Goal: Information Seeking & Learning: Learn about a topic

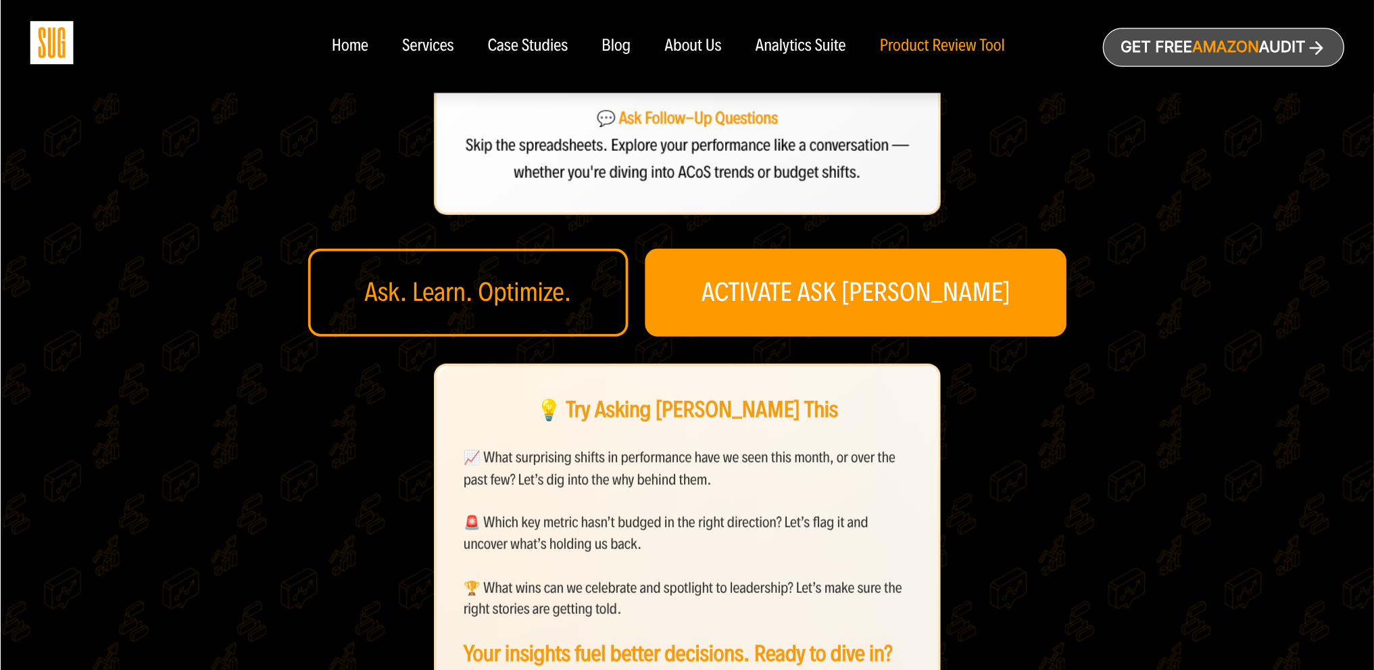
scroll to position [487, 0]
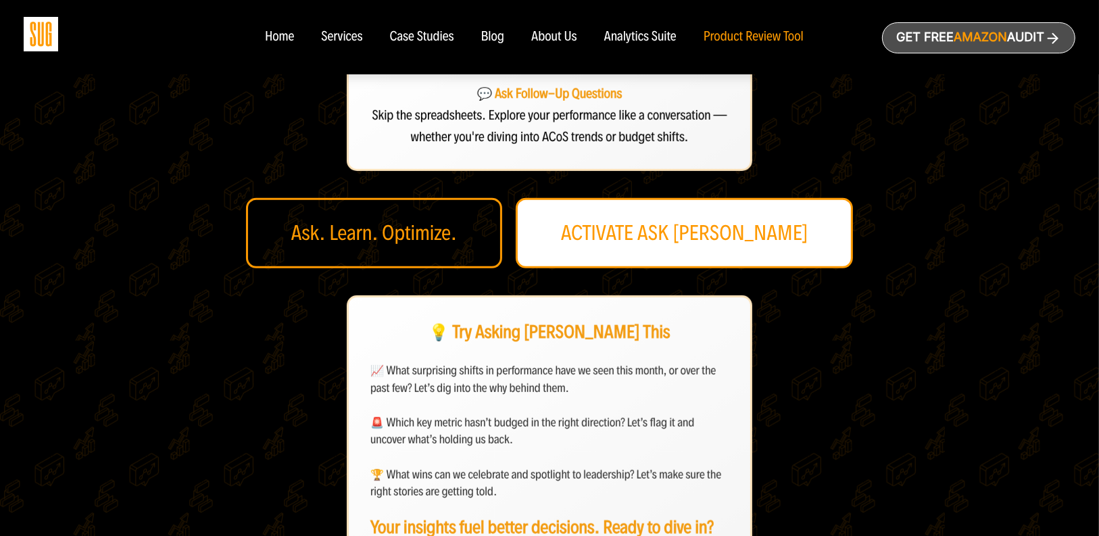
click at [673, 198] on link "ACTIVATE ASK [PERSON_NAME]" at bounding box center [685, 233] width 338 height 70
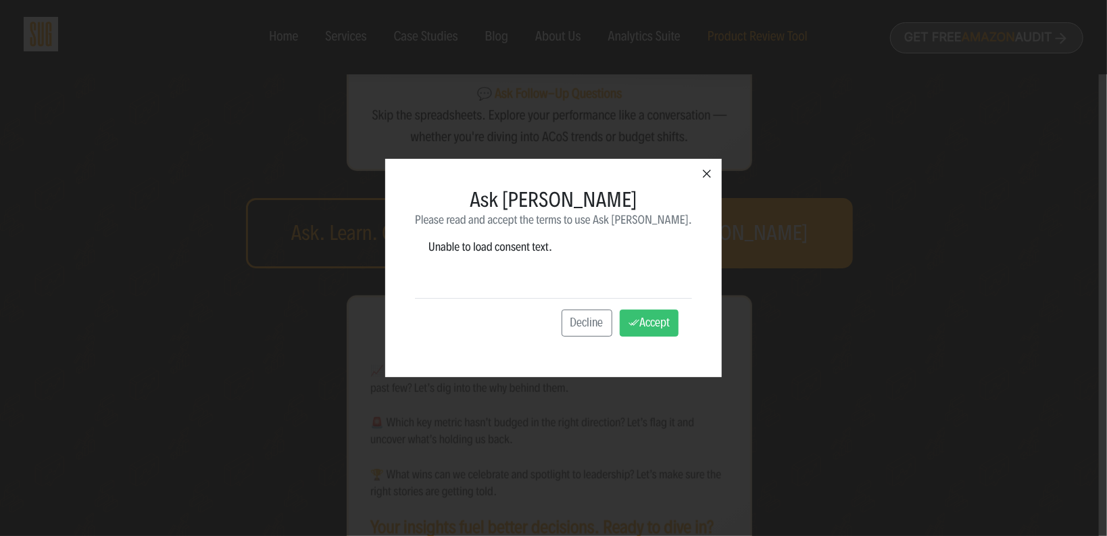
click at [699, 176] on icon "button" at bounding box center [707, 174] width 16 height 16
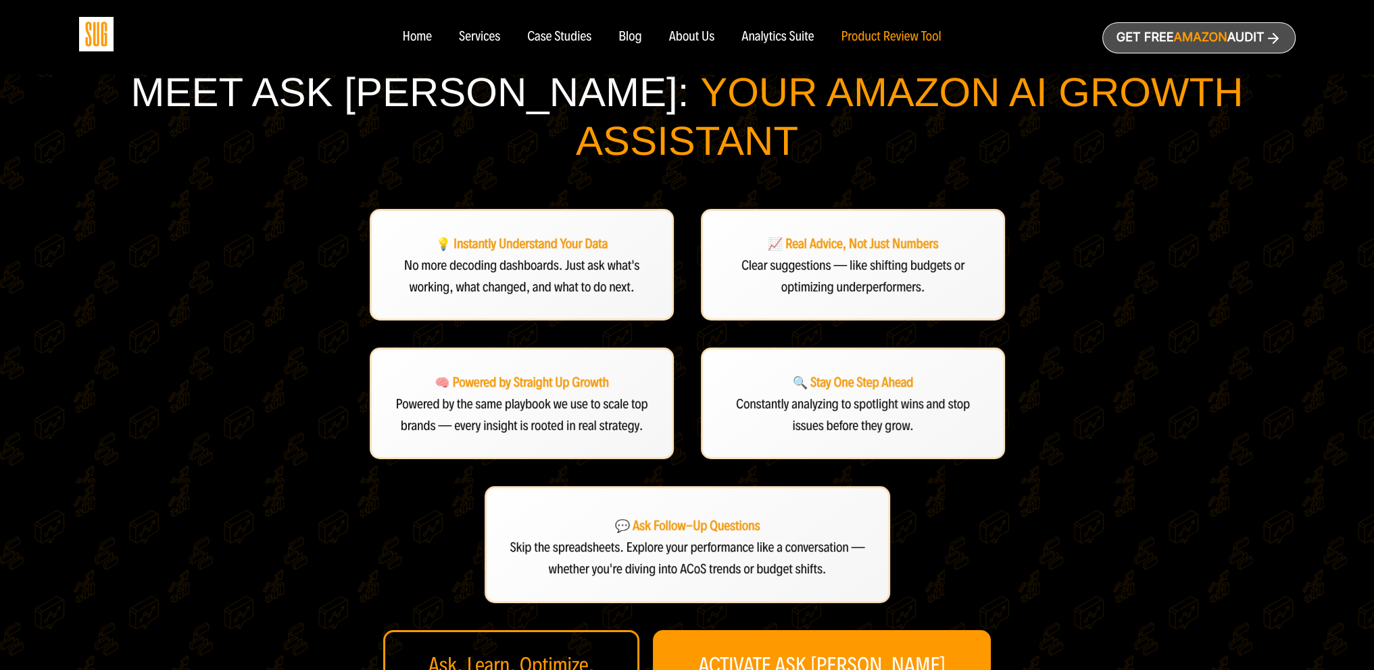
scroll to position [68, 0]
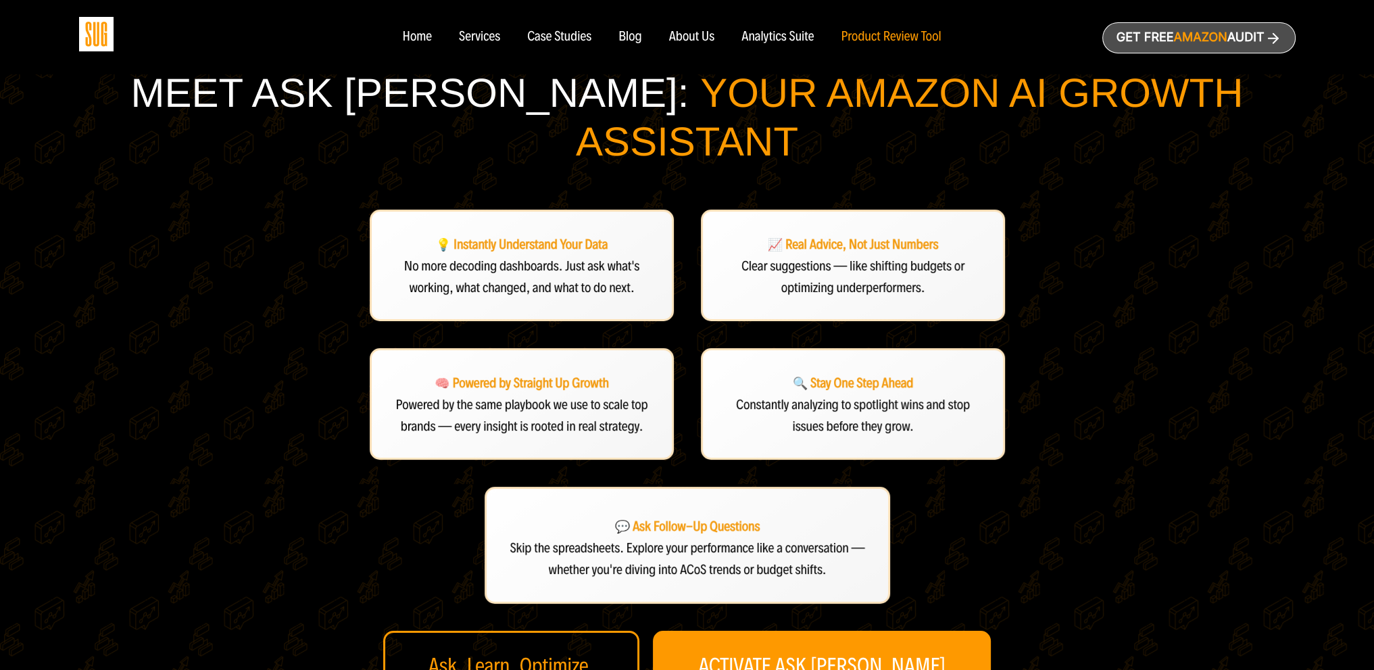
click at [318, 524] on div "Meet Ask [PERSON_NAME]: Your Amazon AI Growth Assistant 💡 Instantly Understand …" at bounding box center [687, 531] width 1216 height 925
click at [1098, 382] on div "Meet Ask [PERSON_NAME]: Your Amazon AI Growth Assistant 💡 Instantly Understand …" at bounding box center [687, 531] width 1216 height 925
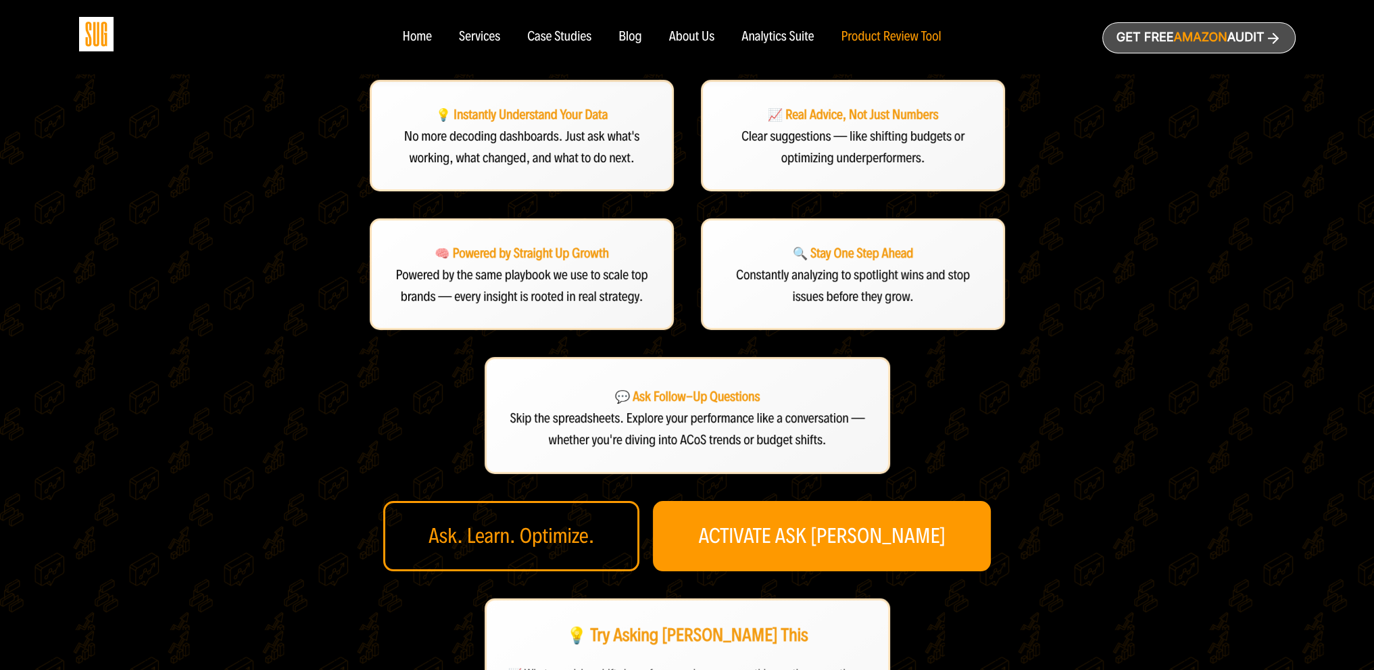
scroll to position [203, 0]
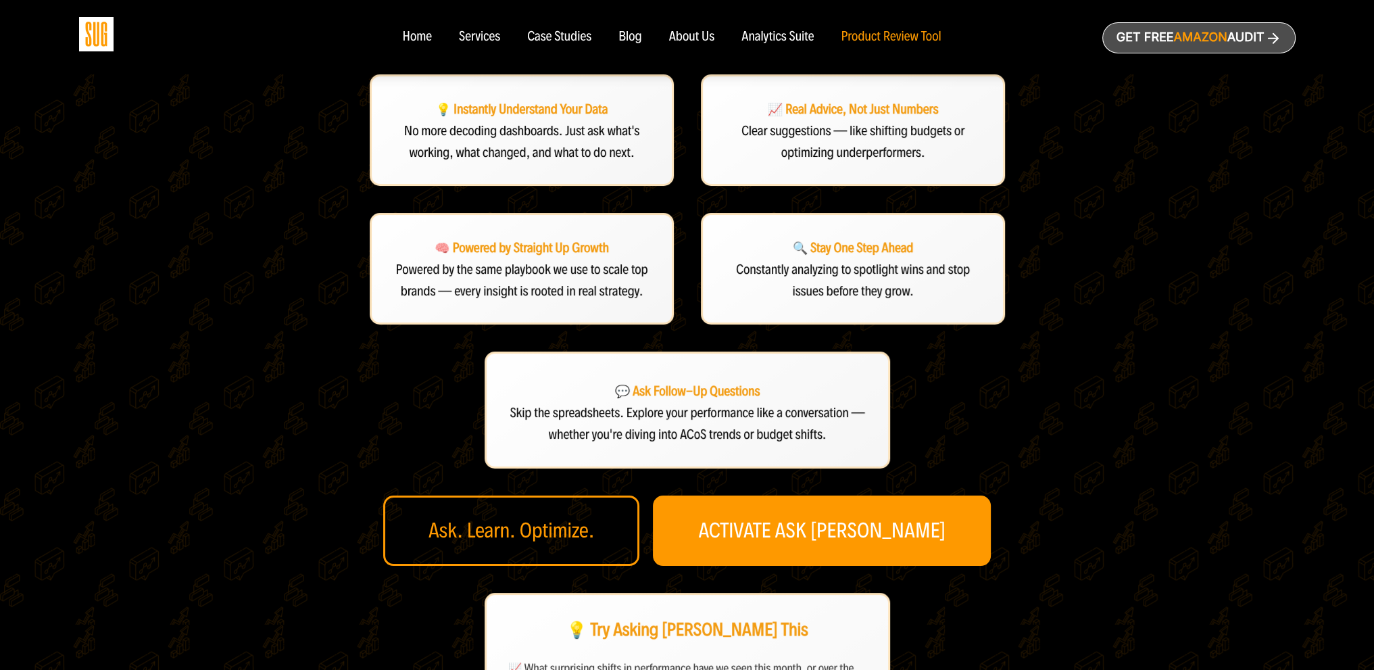
click at [593, 495] on div "Ask. Learn. Optimize." at bounding box center [511, 530] width 256 height 70
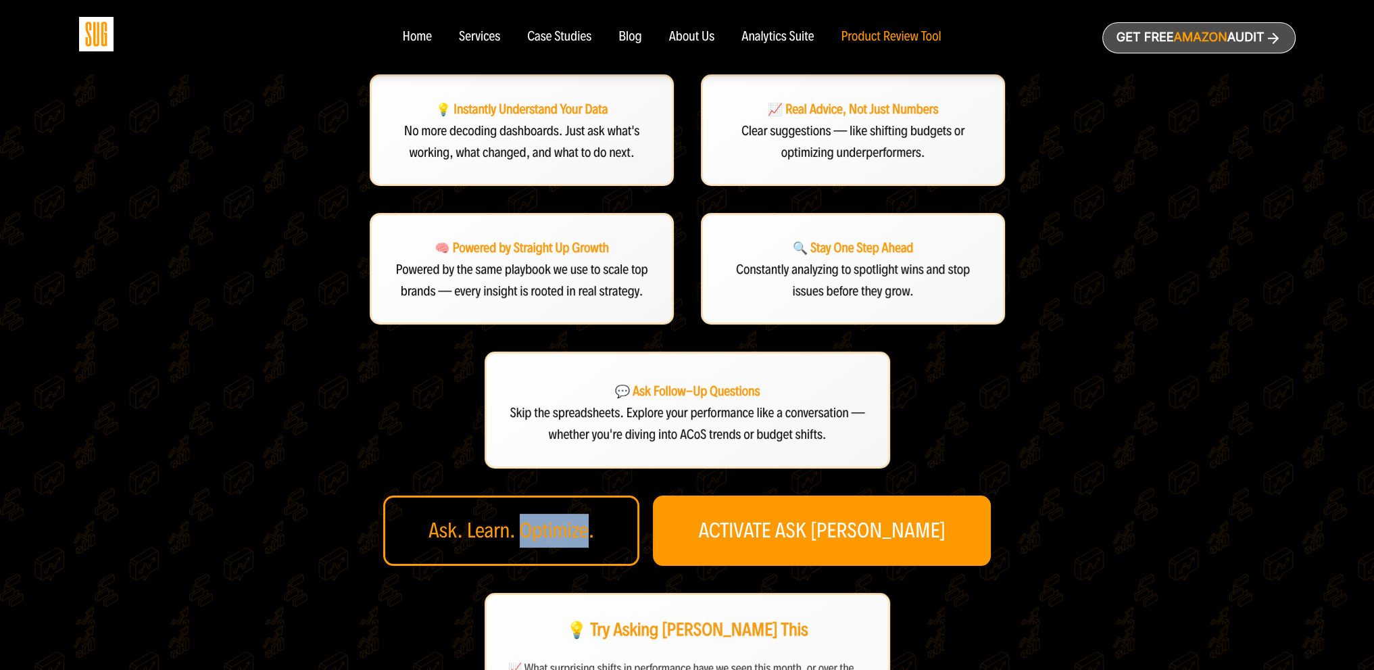
click at [593, 495] on div "Ask. Learn. Optimize." at bounding box center [511, 530] width 256 height 70
click at [572, 495] on div "Ask. Learn. Optimize." at bounding box center [511, 530] width 256 height 70
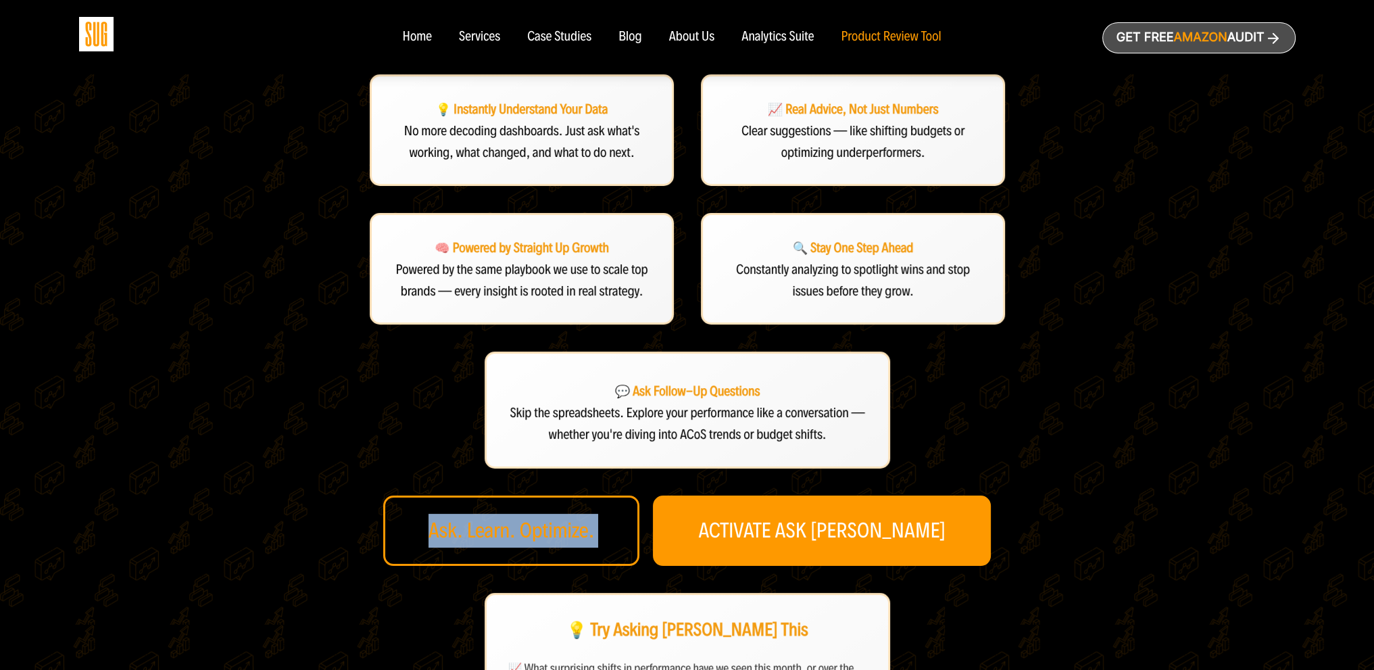
click at [582, 495] on div "Ask. Learn. Optimize." at bounding box center [511, 530] width 256 height 70
click at [575, 495] on div "Ask. Learn. Optimize." at bounding box center [511, 530] width 256 height 70
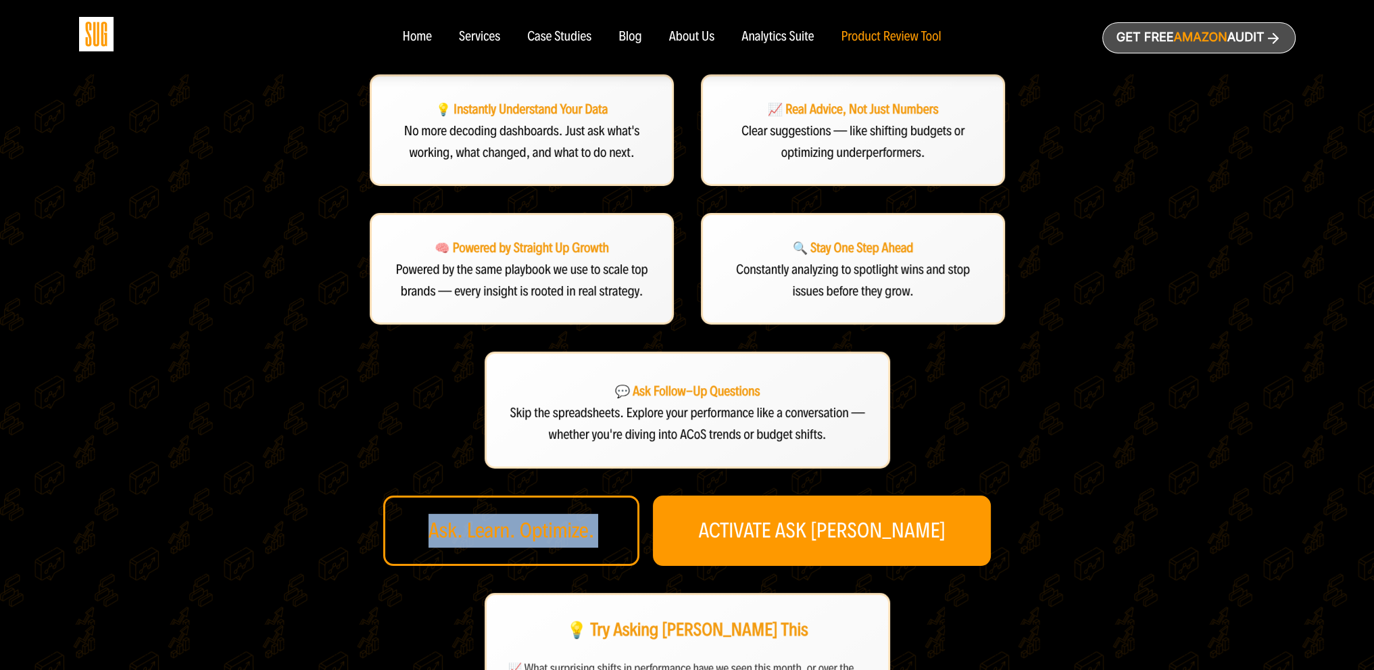
click at [575, 495] on div "Ask. Learn. Optimize." at bounding box center [511, 530] width 256 height 70
click at [376, 481] on div "💡 Instantly Understand Your Data No more decoding dashboards. Just ask what's w…" at bounding box center [687, 466] width 676 height 785
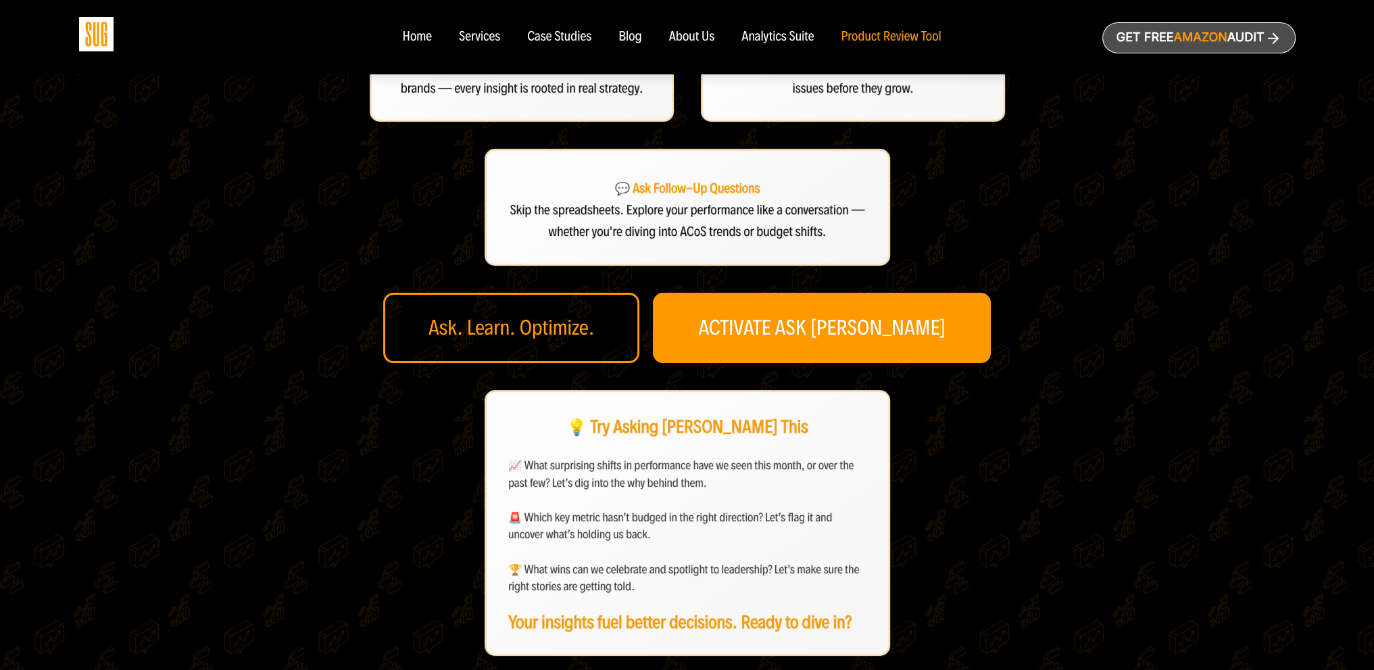
scroll to position [270, 0]
